Goal: Task Accomplishment & Management: Use online tool/utility

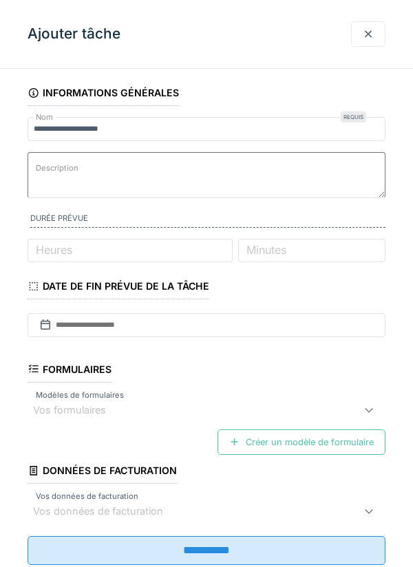
click at [362, 39] on div at bounding box center [368, 33] width 34 height 25
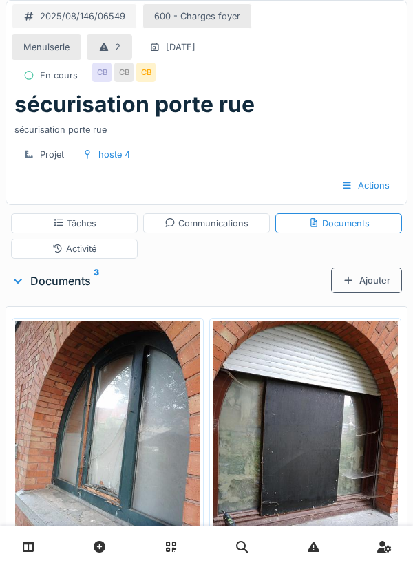
click at [363, 289] on div "Ajouter" at bounding box center [366, 280] width 71 height 25
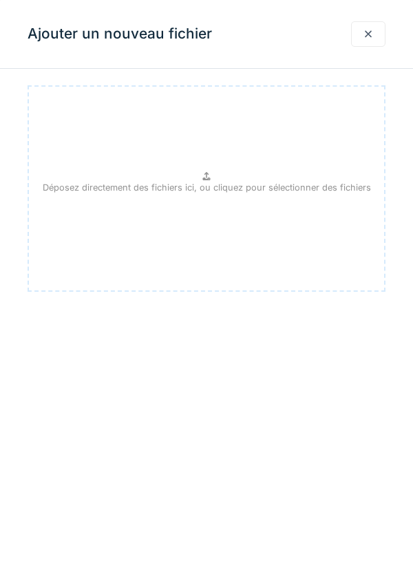
click at [218, 180] on div "Déposez directement des fichiers ici, ou cliquez pour sélectionner des fichiers" at bounding box center [207, 188] width 358 height 206
type input "**********"
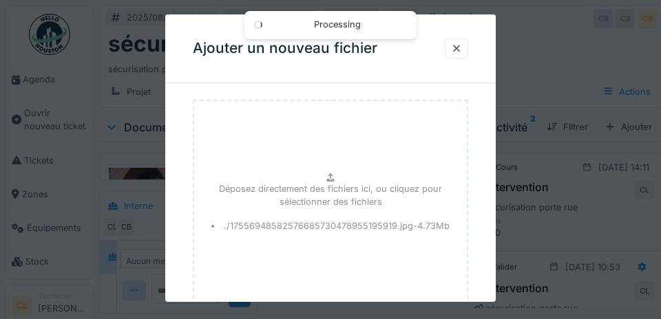
click at [412, 169] on div at bounding box center [330, 159] width 661 height 319
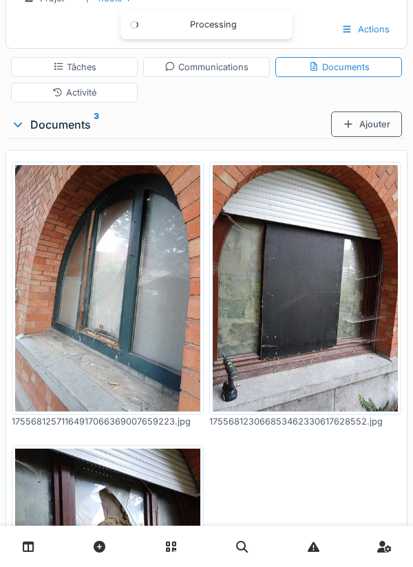
click at [109, 327] on img at bounding box center [107, 288] width 185 height 246
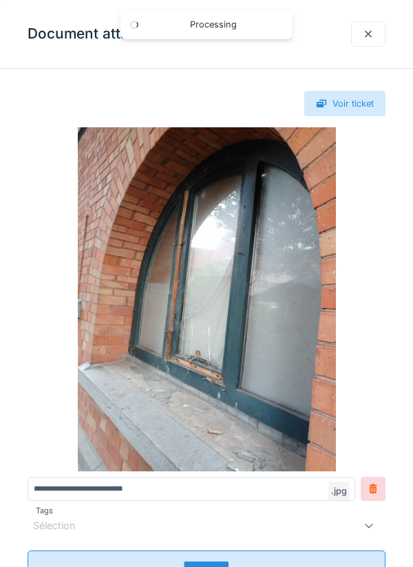
click at [320, 566] on div "**********" at bounding box center [206, 349] width 413 height 538
click at [383, 334] on img at bounding box center [207, 299] width 358 height 344
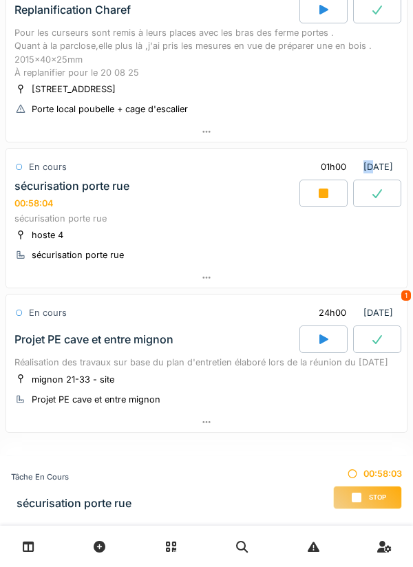
scroll to position [188, 0]
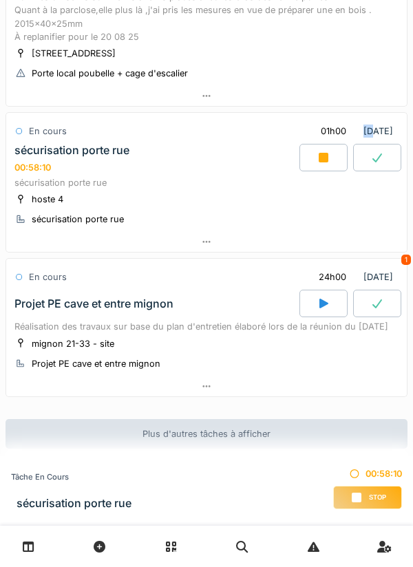
click at [199, 237] on div at bounding box center [206, 242] width 401 height 20
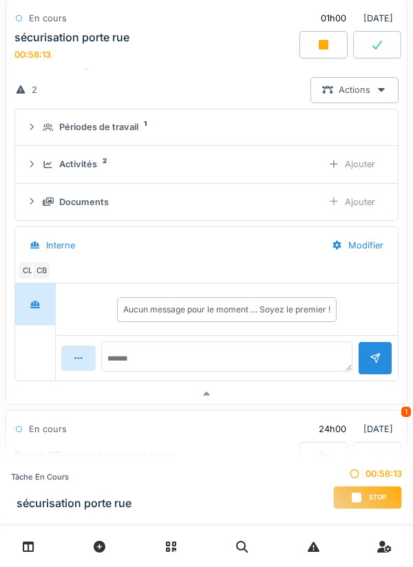
scroll to position [339, 0]
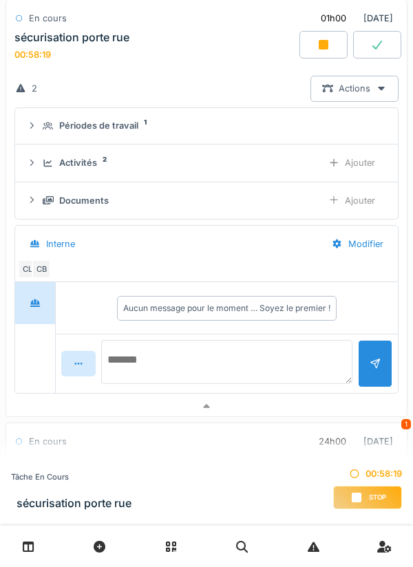
click at [170, 361] on textarea at bounding box center [226, 362] width 251 height 44
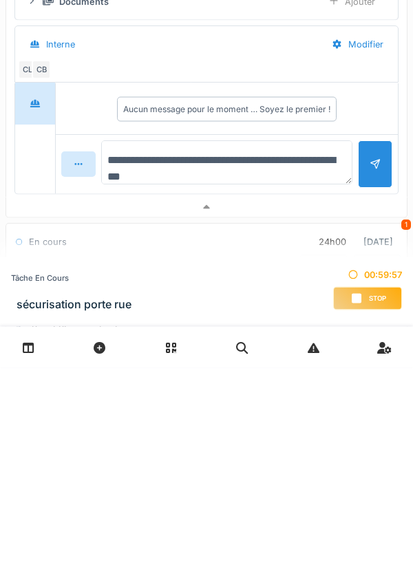
click at [239, 364] on textarea "**********" at bounding box center [226, 362] width 251 height 44
type textarea "**********"
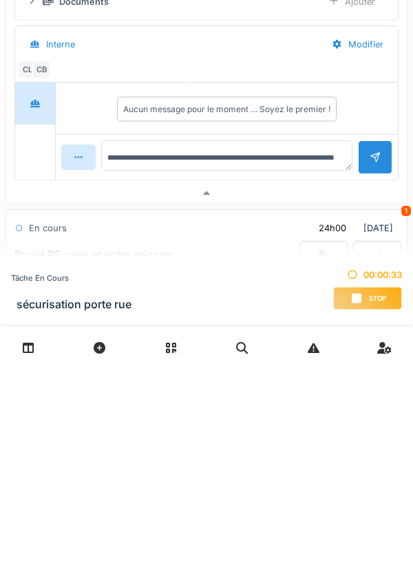
click at [370, 357] on div at bounding box center [375, 356] width 11 height 13
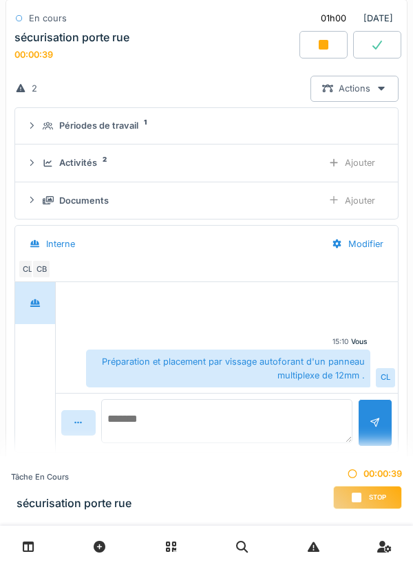
click at [171, 412] on textarea at bounding box center [226, 421] width 251 height 44
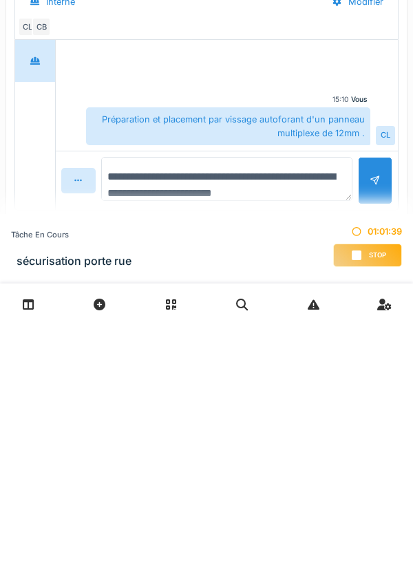
type textarea "**********"
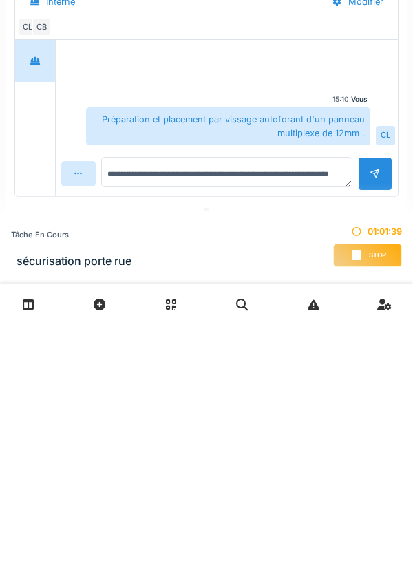
click at [370, 497] on span "Stop" at bounding box center [377, 498] width 17 height 10
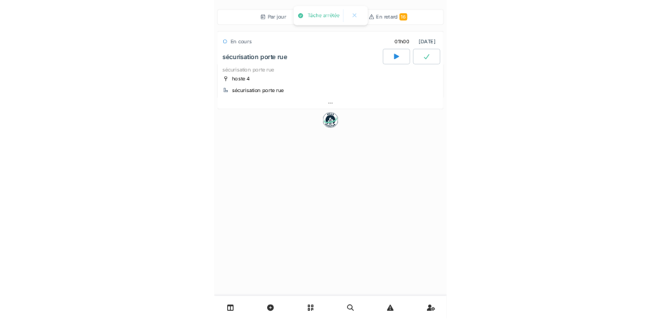
scroll to position [0, 0]
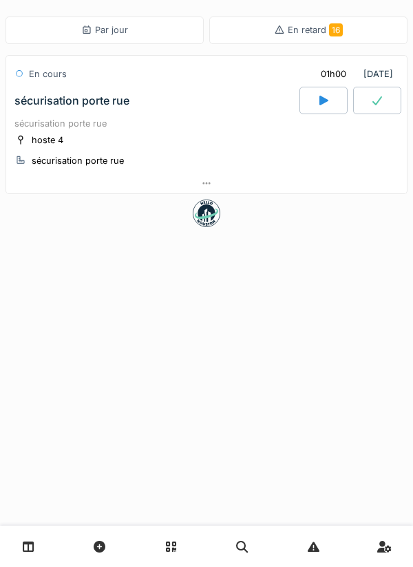
click at [187, 340] on div "Par jour En retard 16 En cours 01h00 20/08/2025 sécurisation porte rue sécurisa…" at bounding box center [206, 283] width 413 height 567
click at [187, 339] on div "Par jour En retard 16 En cours 01h00 20/08/2025 sécurisation porte rue sécurisa…" at bounding box center [206, 283] width 413 height 567
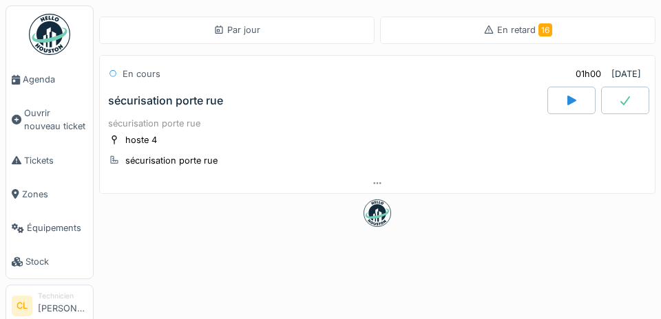
click at [41, 82] on span "Agenda" at bounding box center [55, 79] width 65 height 13
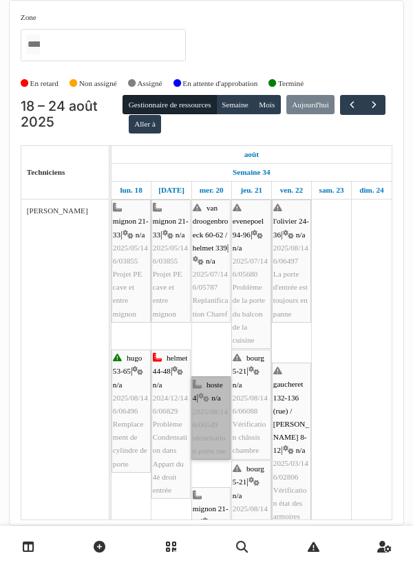
click at [213, 319] on link "hoste 4 | n/a 2025/08/146/06549 sécurisation porte rue" at bounding box center [210, 417] width 39 height 83
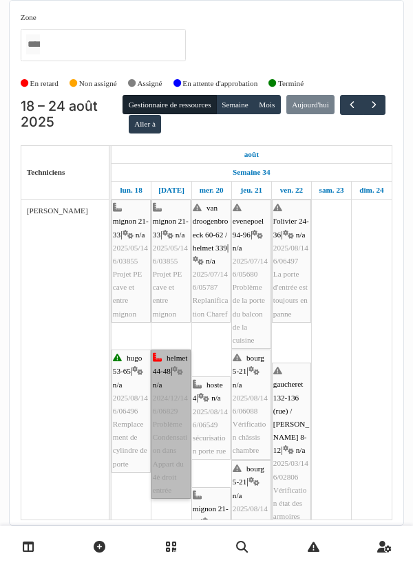
click at [169, 319] on link "helmet 44-48 | n/a 2024/12/146/06829 Problème Condensation dans Appart du 4è dr…" at bounding box center [170, 424] width 39 height 149
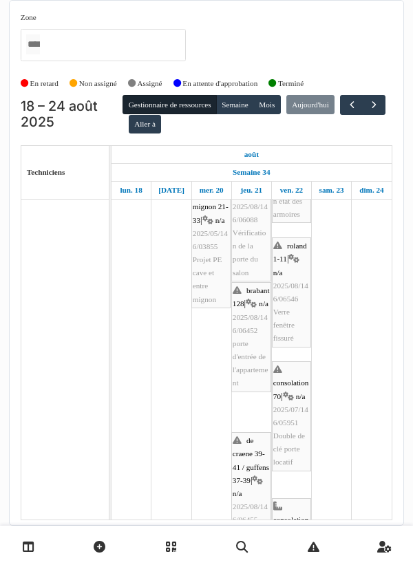
scroll to position [302, 0]
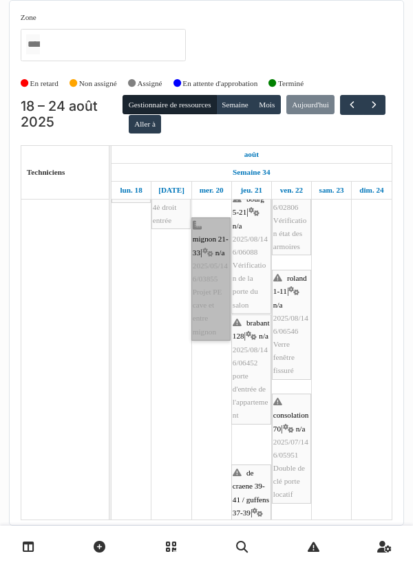
click at [211, 279] on link "mignon 21-33 | n/a 2025/05/146/03855 Projet PE cave et entre mignon" at bounding box center [210, 278] width 39 height 123
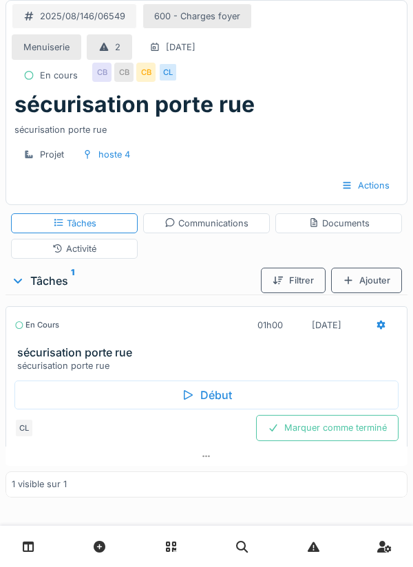
click at [105, 253] on div "Activité" at bounding box center [74, 249] width 127 height 20
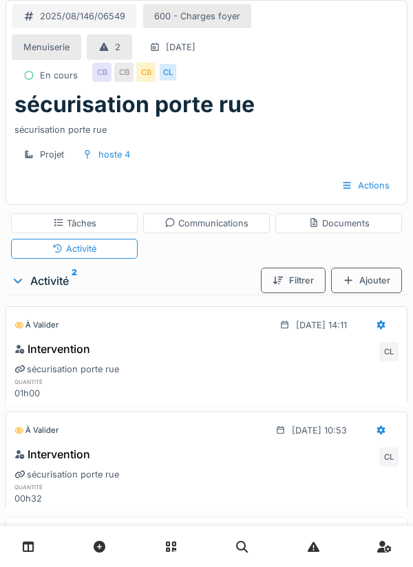
click at [348, 226] on div "Documents" at bounding box center [338, 223] width 61 height 13
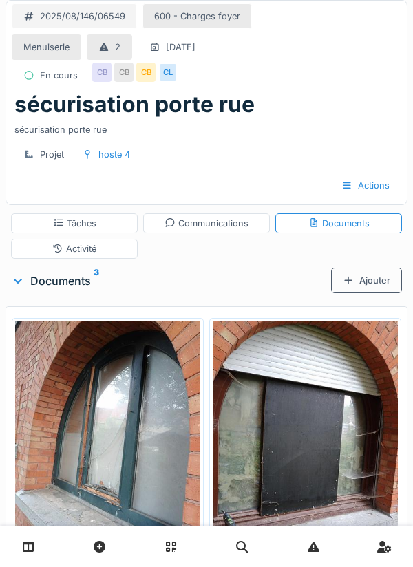
click at [374, 283] on div "Ajouter" at bounding box center [366, 280] width 71 height 25
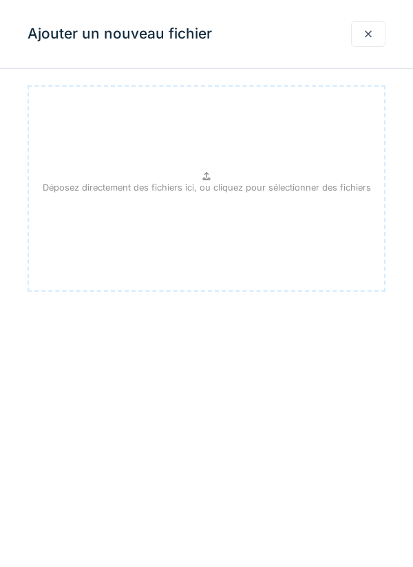
click at [217, 190] on p "Déposez directement des fichiers ici, ou cliquez pour sélectionner des fichiers" at bounding box center [207, 187] width 328 height 13
type input "**********"
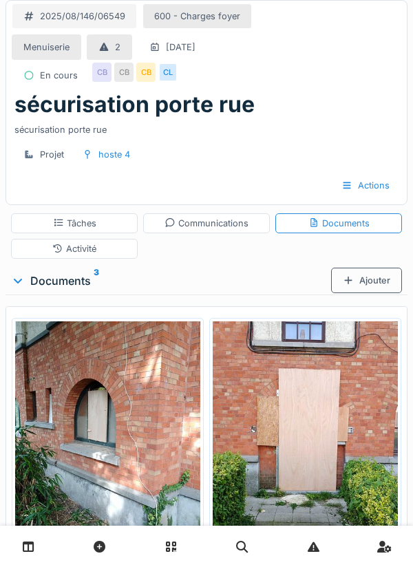
click at [215, 228] on div "Communications" at bounding box center [206, 223] width 84 height 13
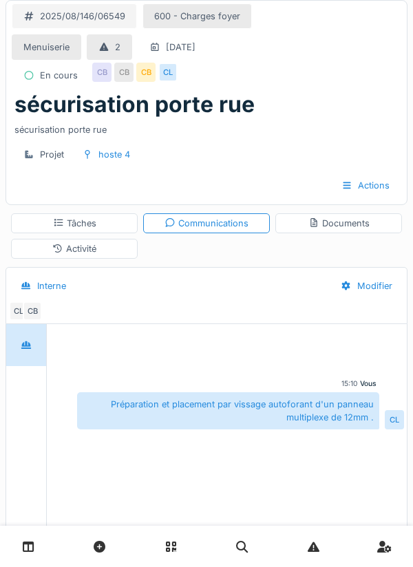
click at [78, 220] on div "Tâches" at bounding box center [74, 223] width 43 height 13
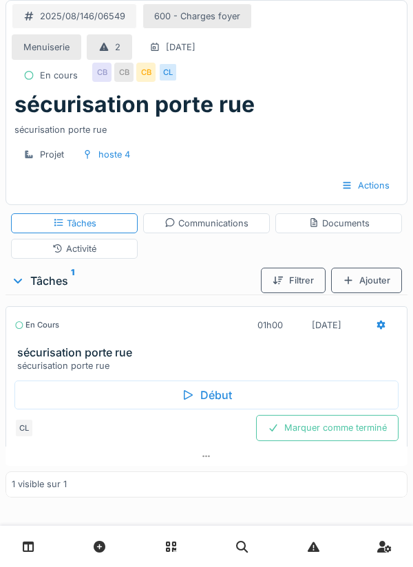
click at [378, 330] on div at bounding box center [381, 325] width 11 height 13
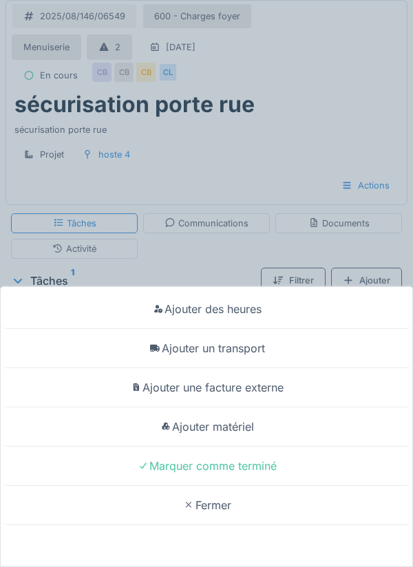
click at [249, 346] on div "Ajouter un transport" at bounding box center [206, 348] width 406 height 39
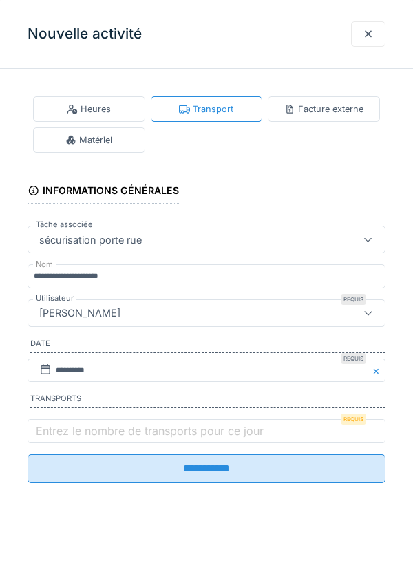
click at [56, 435] on label "Entrez le nombre de transports pour ce jour" at bounding box center [149, 431] width 233 height 17
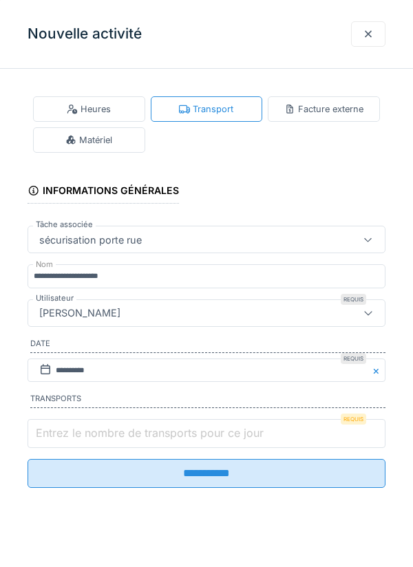
click at [56, 435] on input "Entrez le nombre de transports pour ce jour" at bounding box center [207, 433] width 358 height 29
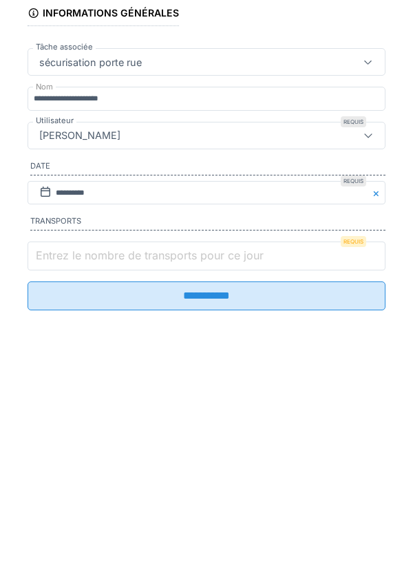
scroll to position [5, 0]
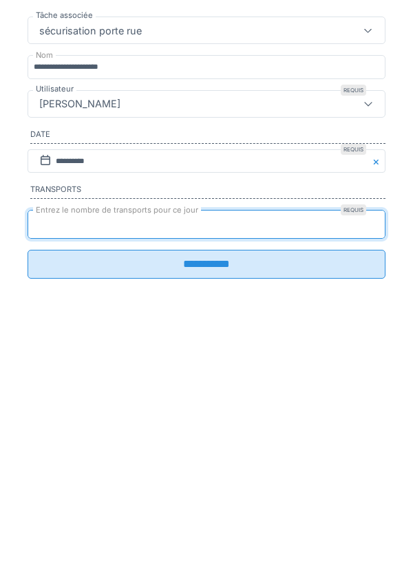
type input "*"
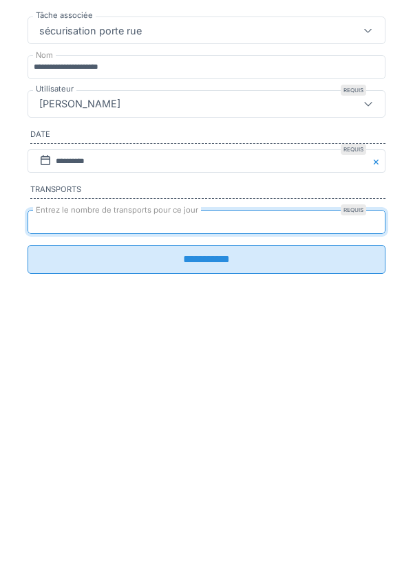
click at [224, 471] on input "**********" at bounding box center [207, 468] width 358 height 29
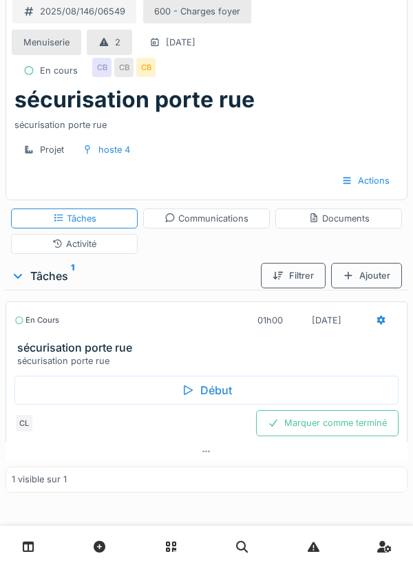
scroll to position [0, 0]
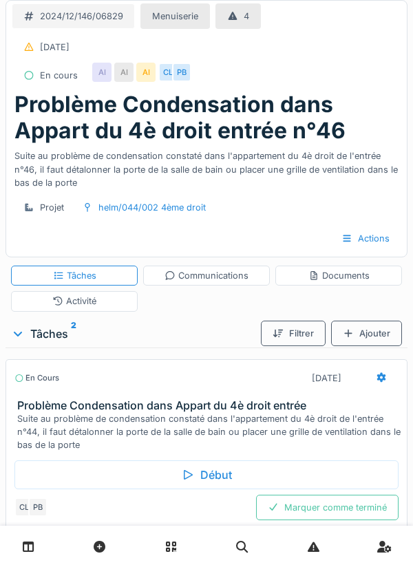
click at [379, 379] on icon at bounding box center [381, 378] width 9 height 10
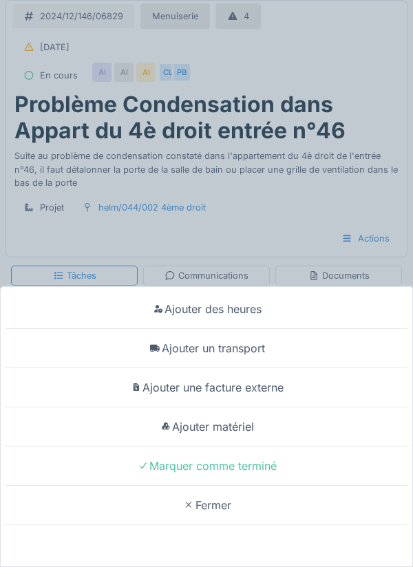
click at [244, 427] on div "Ajouter matériel" at bounding box center [206, 426] width 406 height 39
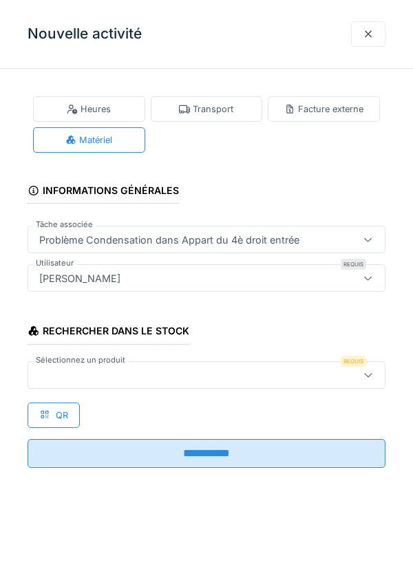
click at [78, 378] on div at bounding box center [184, 374] width 300 height 15
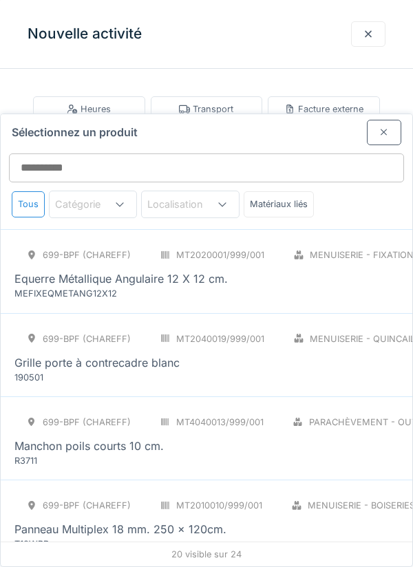
scroll to position [920, 0]
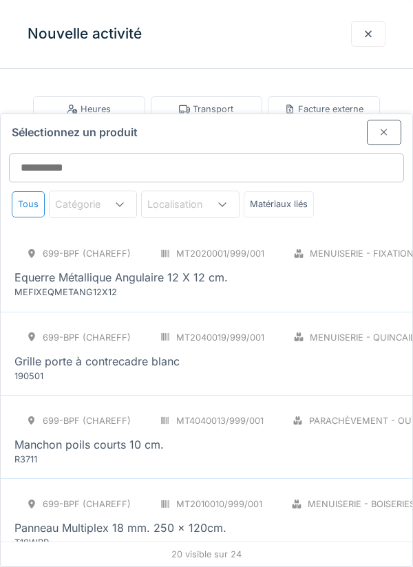
click at [114, 353] on div "Grille porte à contrecadre blanc" at bounding box center [96, 361] width 165 height 17
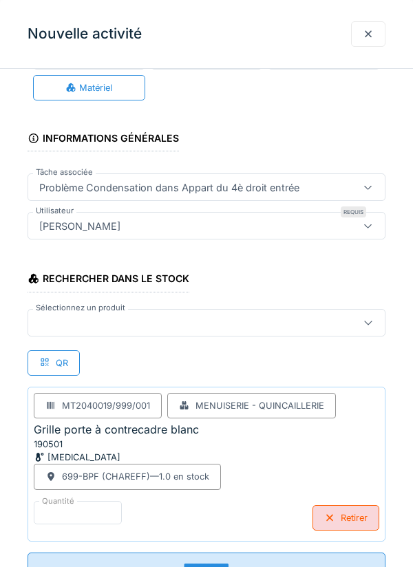
scroll to position [105, 0]
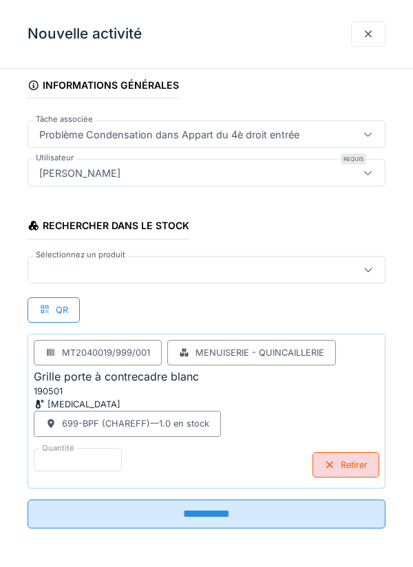
click at [203, 515] on input "**********" at bounding box center [207, 514] width 358 height 29
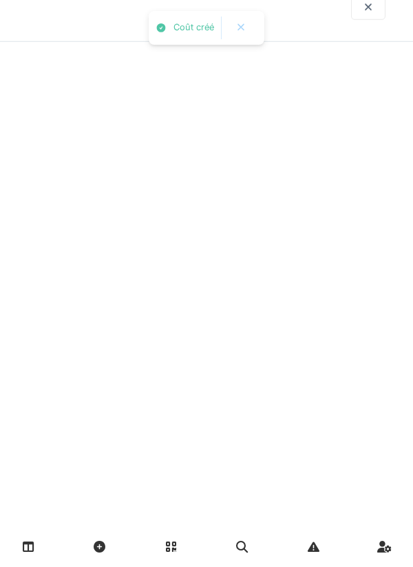
scroll to position [0, 0]
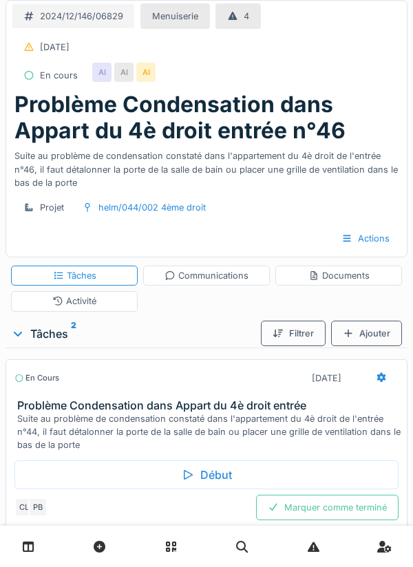
click at [83, 281] on div "Tâches" at bounding box center [74, 275] width 43 height 13
click at [98, 303] on div "Activité" at bounding box center [74, 301] width 127 height 20
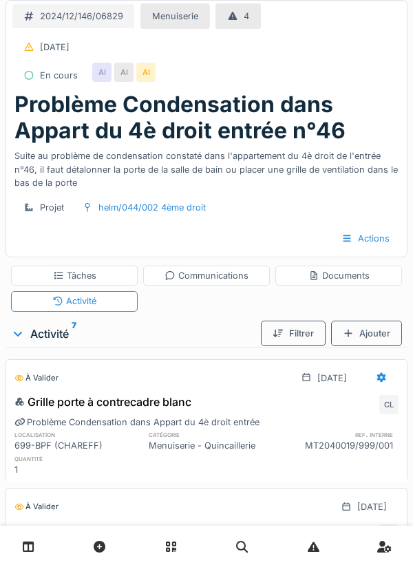
click at [94, 283] on div "Tâches" at bounding box center [74, 276] width 127 height 20
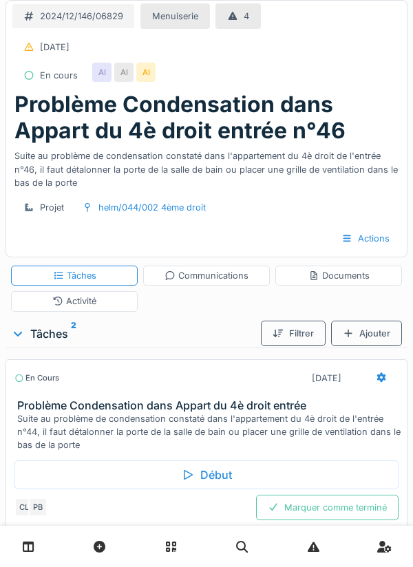
click at [332, 518] on div "Marquer comme terminé" at bounding box center [327, 507] width 142 height 25
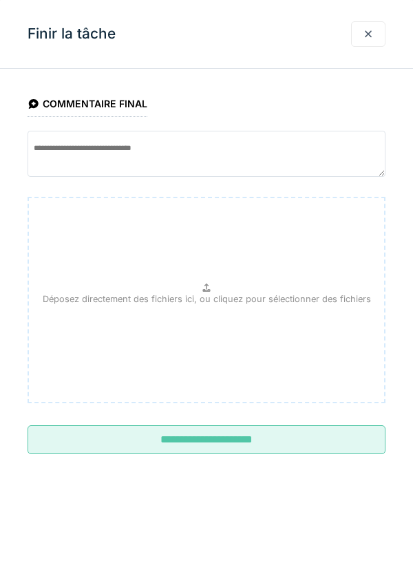
click at [214, 436] on input "**********" at bounding box center [207, 439] width 358 height 29
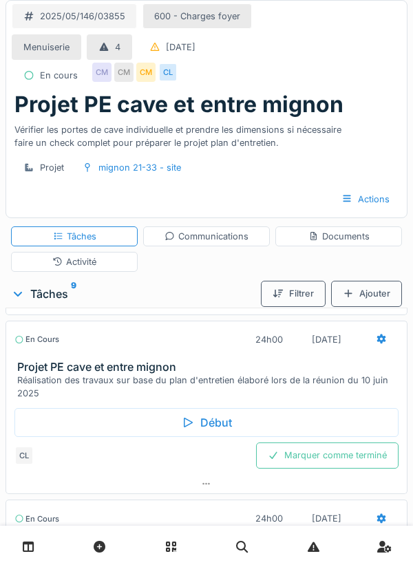
scroll to position [210, 0]
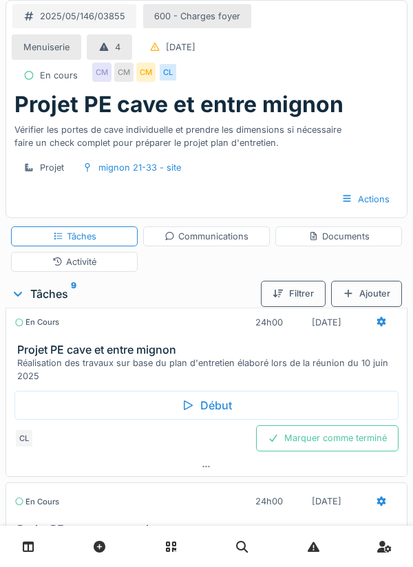
click at [209, 408] on div "Début" at bounding box center [206, 405] width 384 height 29
